Goal: Find contact information: Obtain details needed to contact an individual or organization

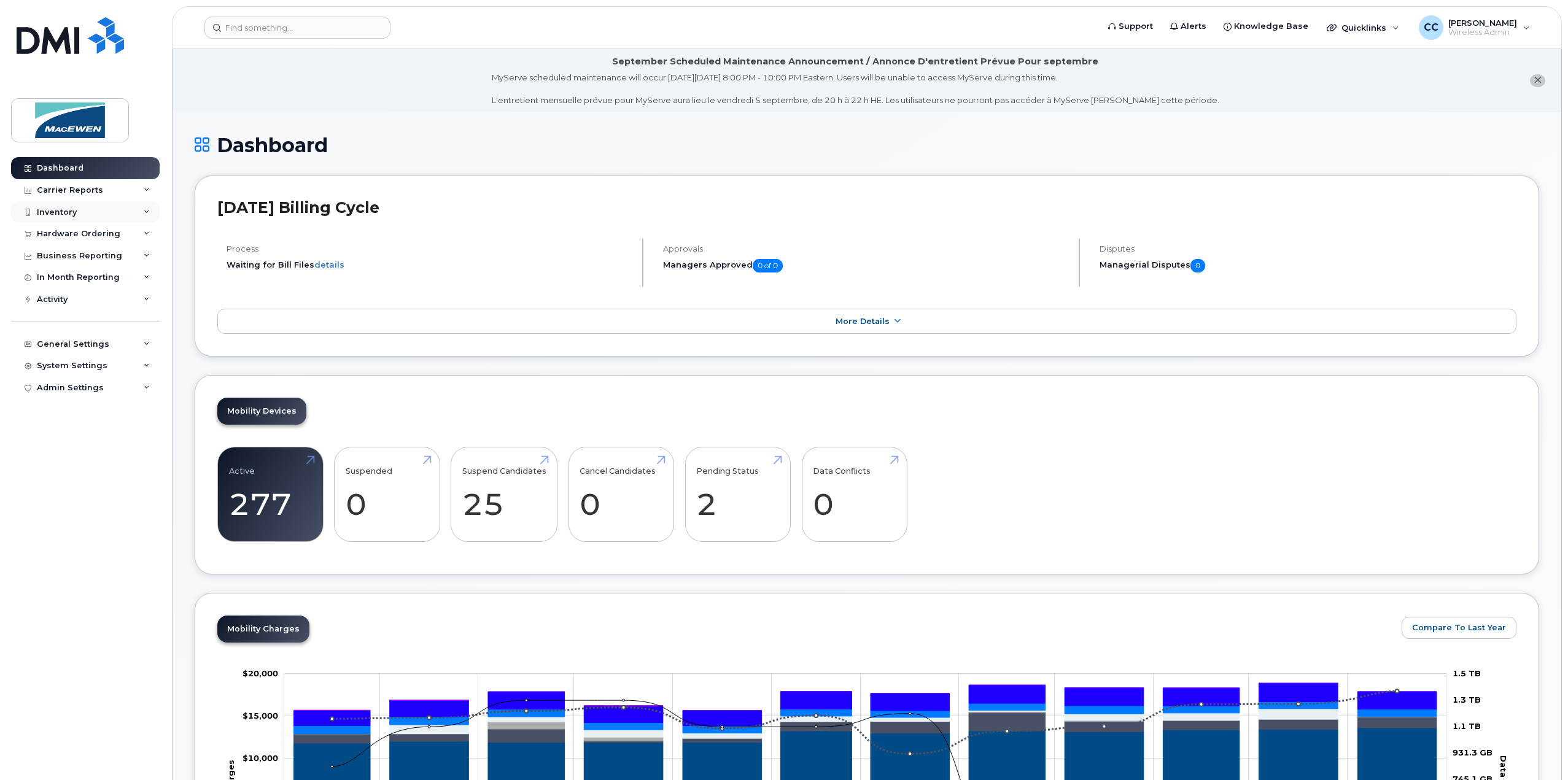
click at [56, 213] on div "Inventory" at bounding box center [57, 213] width 40 height 10
click at [71, 235] on div "Mobility Devices" at bounding box center [77, 234] width 69 height 11
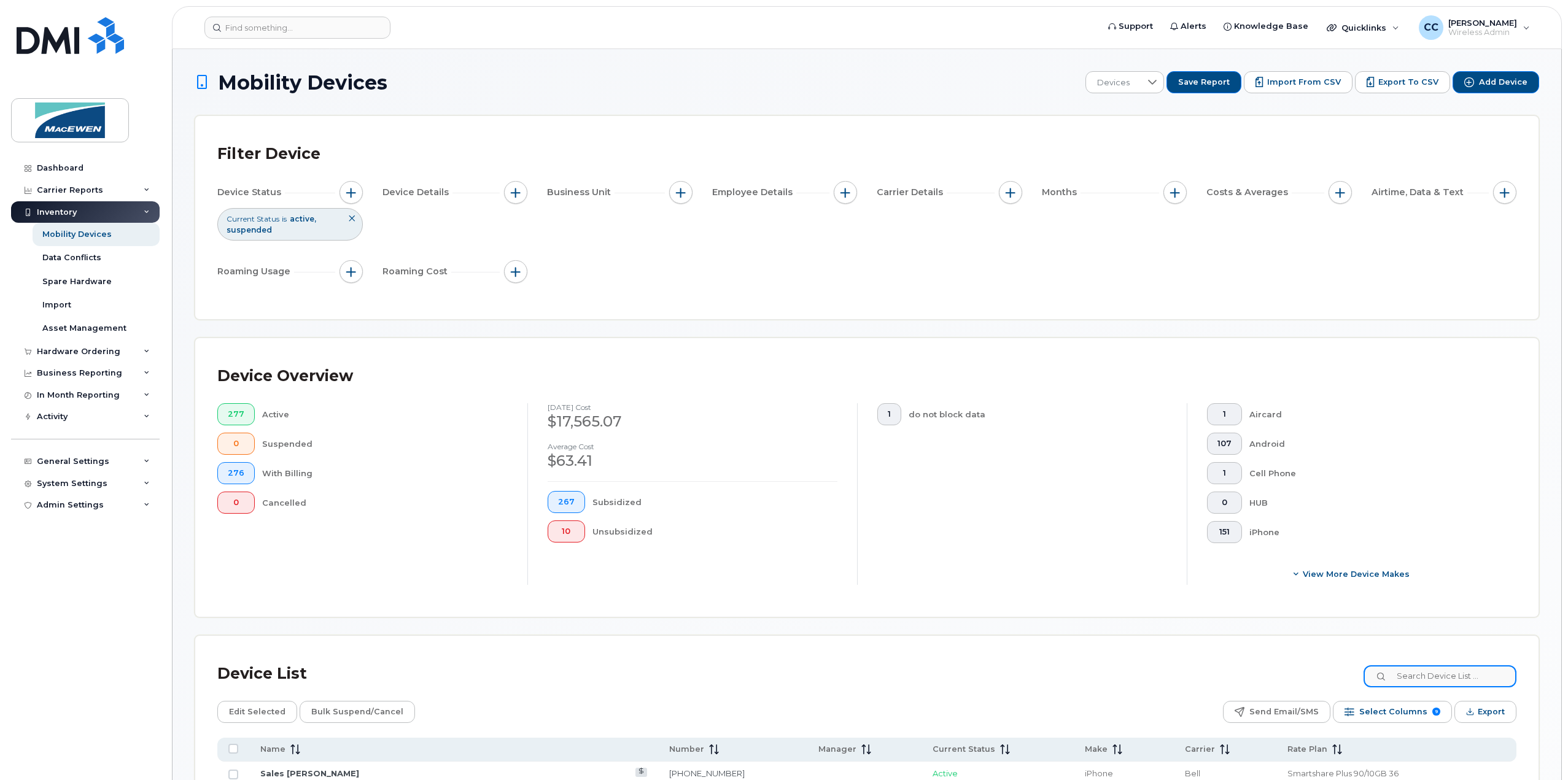
click at [1449, 679] on input at bounding box center [1440, 676] width 153 height 22
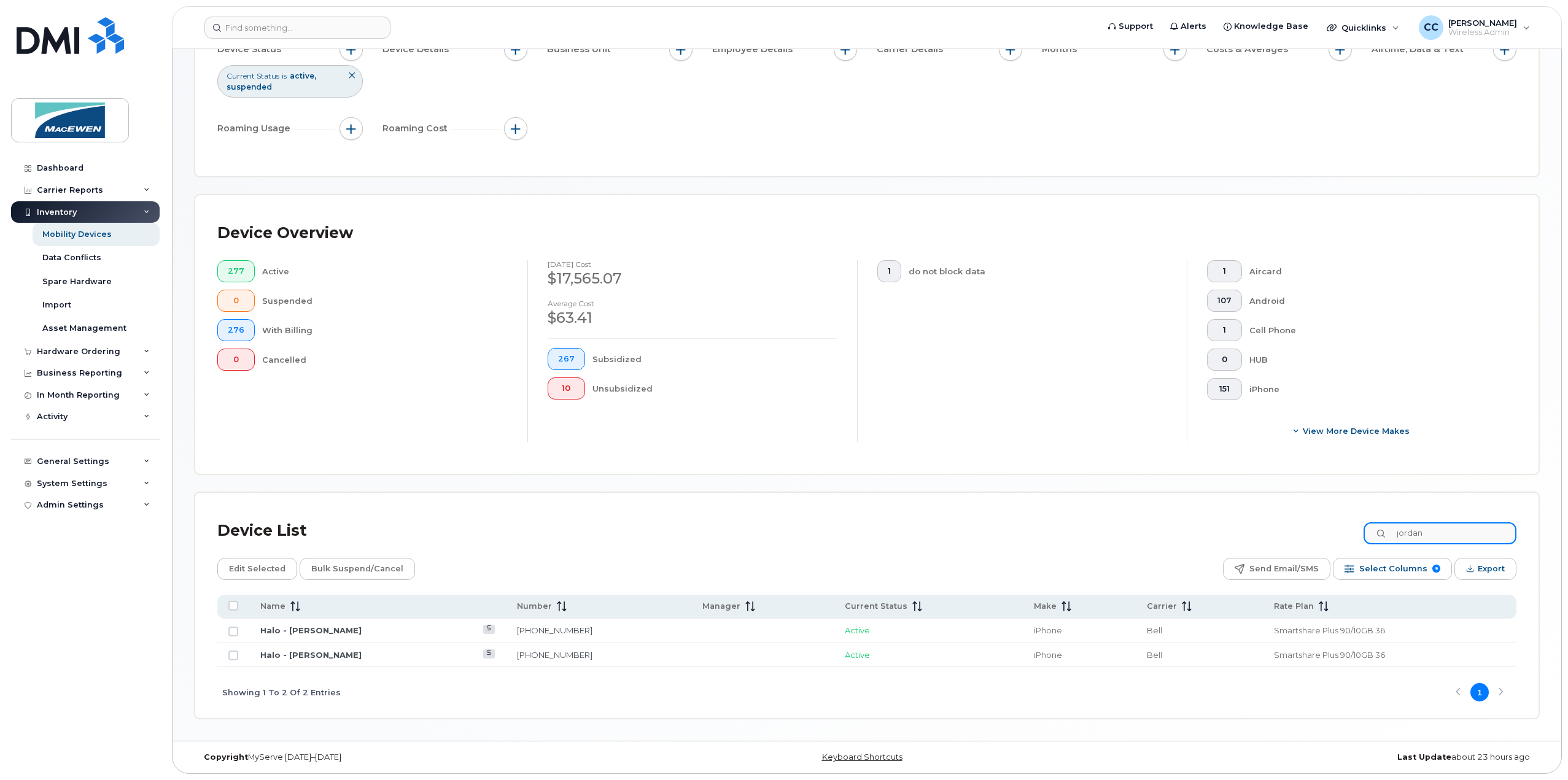
scroll to position [140, 0]
type input "jordan"
click at [324, 633] on link "Halo - [PERSON_NAME]" at bounding box center [311, 633] width 101 height 10
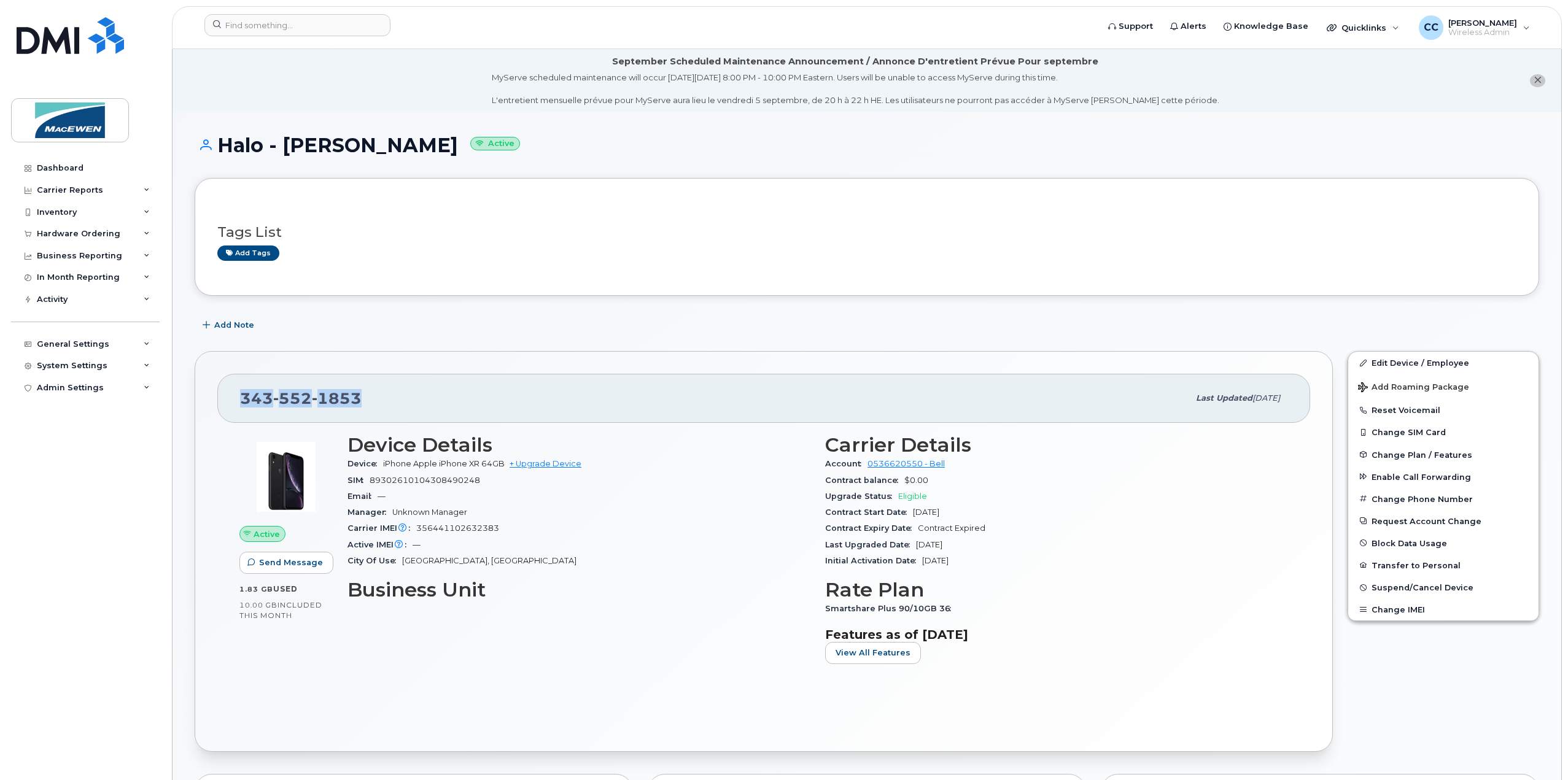
drag, startPoint x: 361, startPoint y: 395, endPoint x: 241, endPoint y: 399, distance: 120.1
click at [241, 399] on div "343 552 1853" at bounding box center [714, 398] width 948 height 26
copy span "343 552 1853"
